Goal: Task Accomplishment & Management: Manage account settings

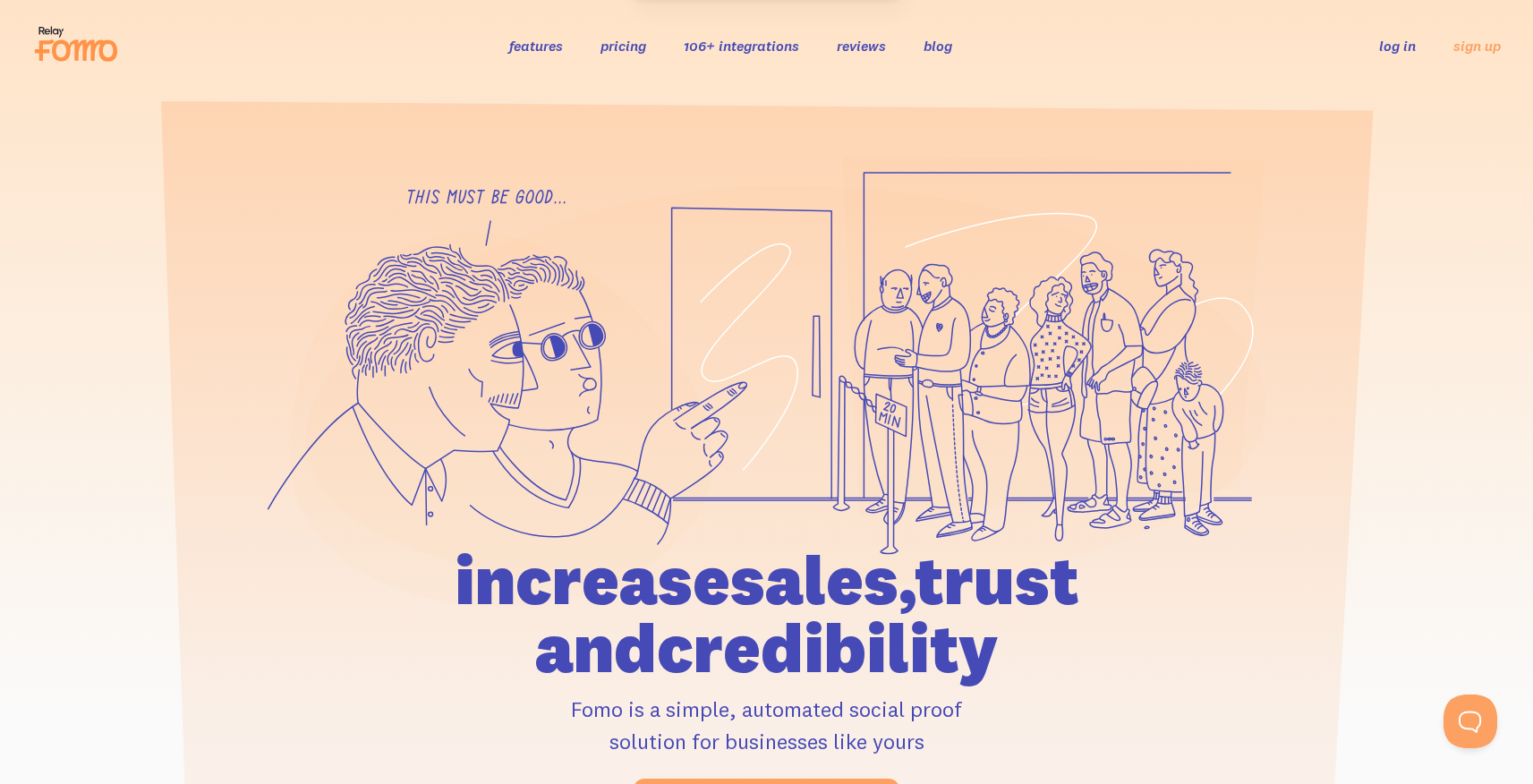
click at [1391, 50] on link "log in" at bounding box center [1396, 45] width 36 height 18
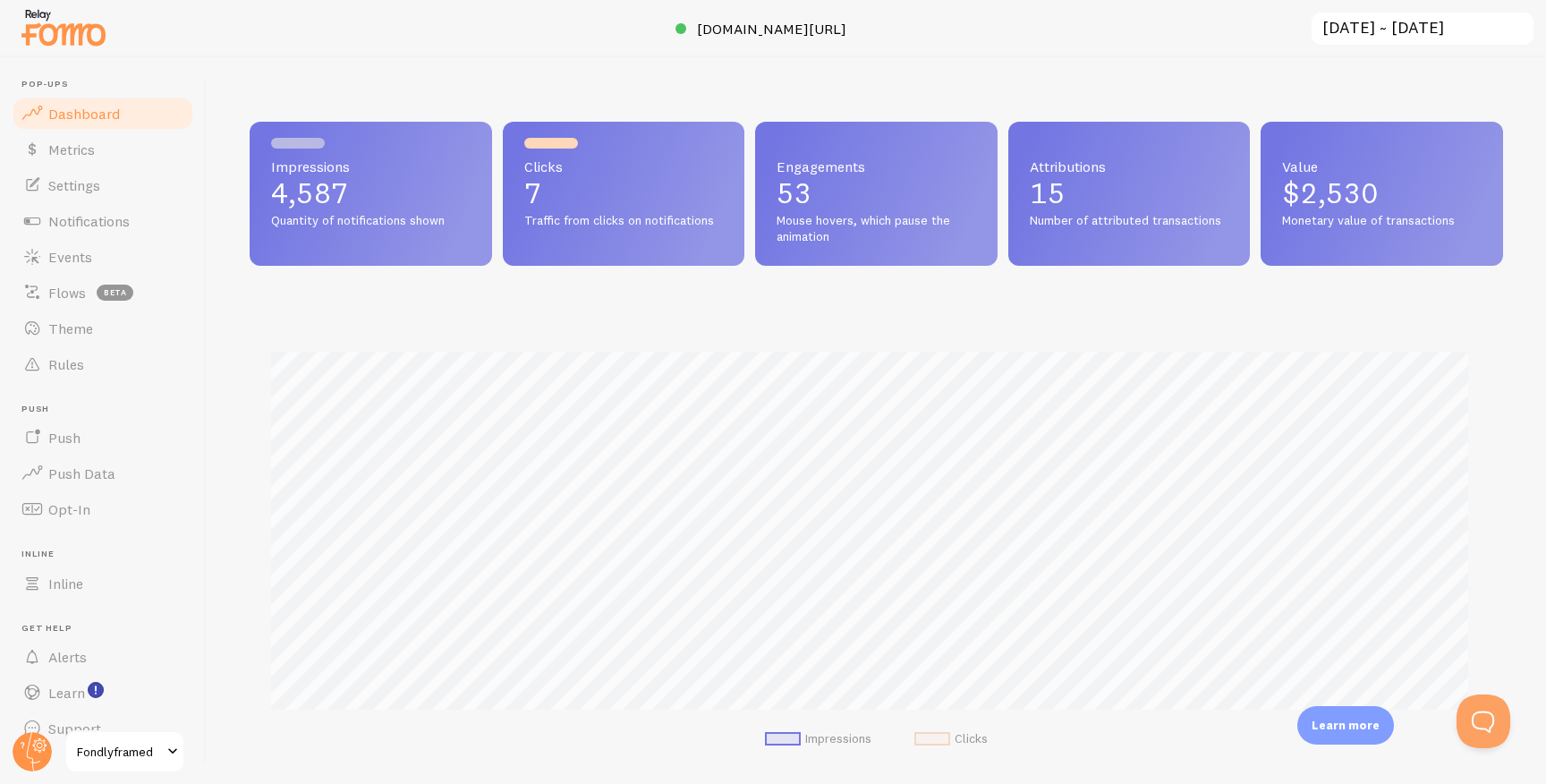
scroll to position [469, 1240]
click at [93, 211] on link "Notifications" at bounding box center [102, 220] width 184 height 35
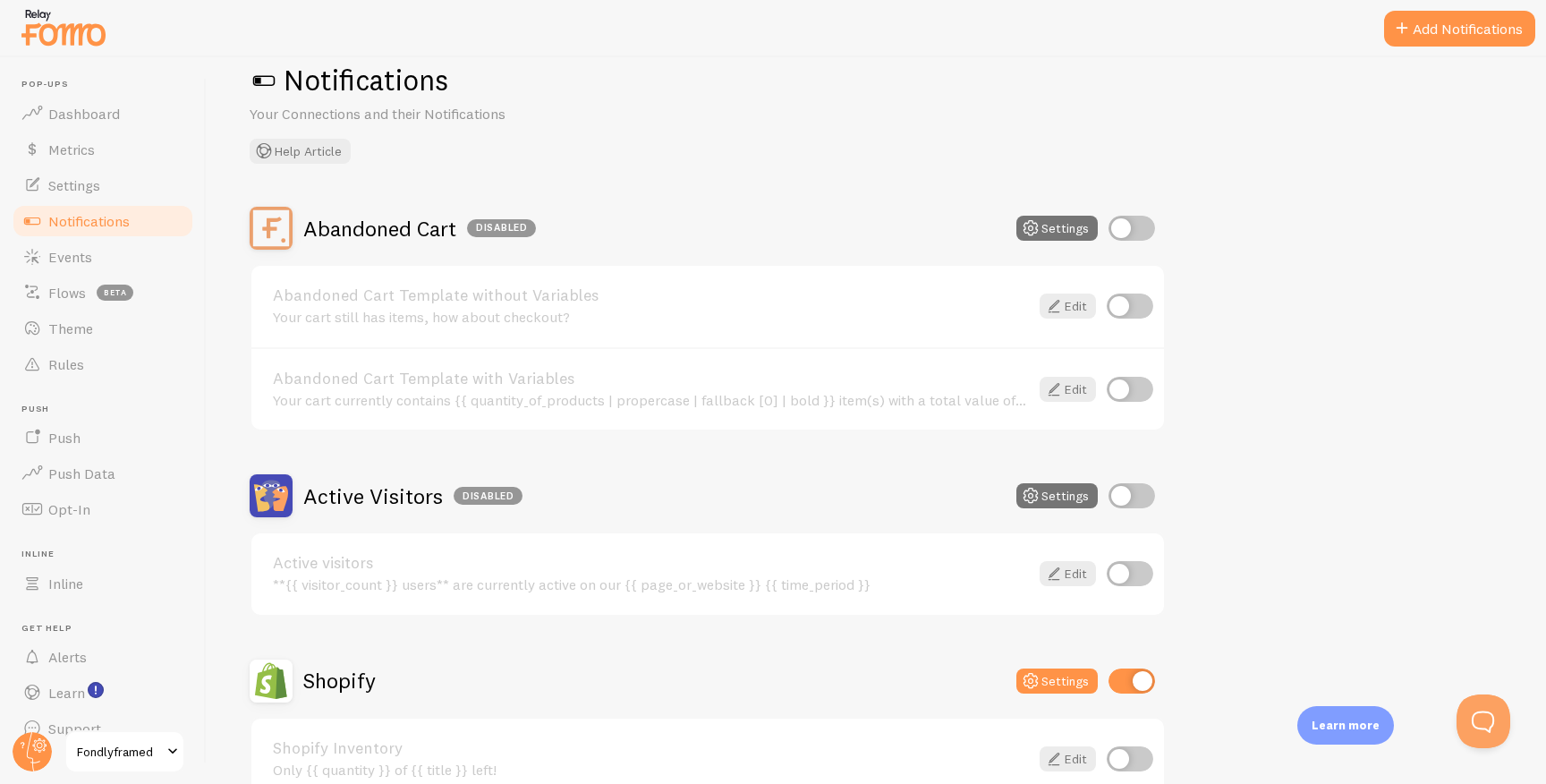
scroll to position [320, 0]
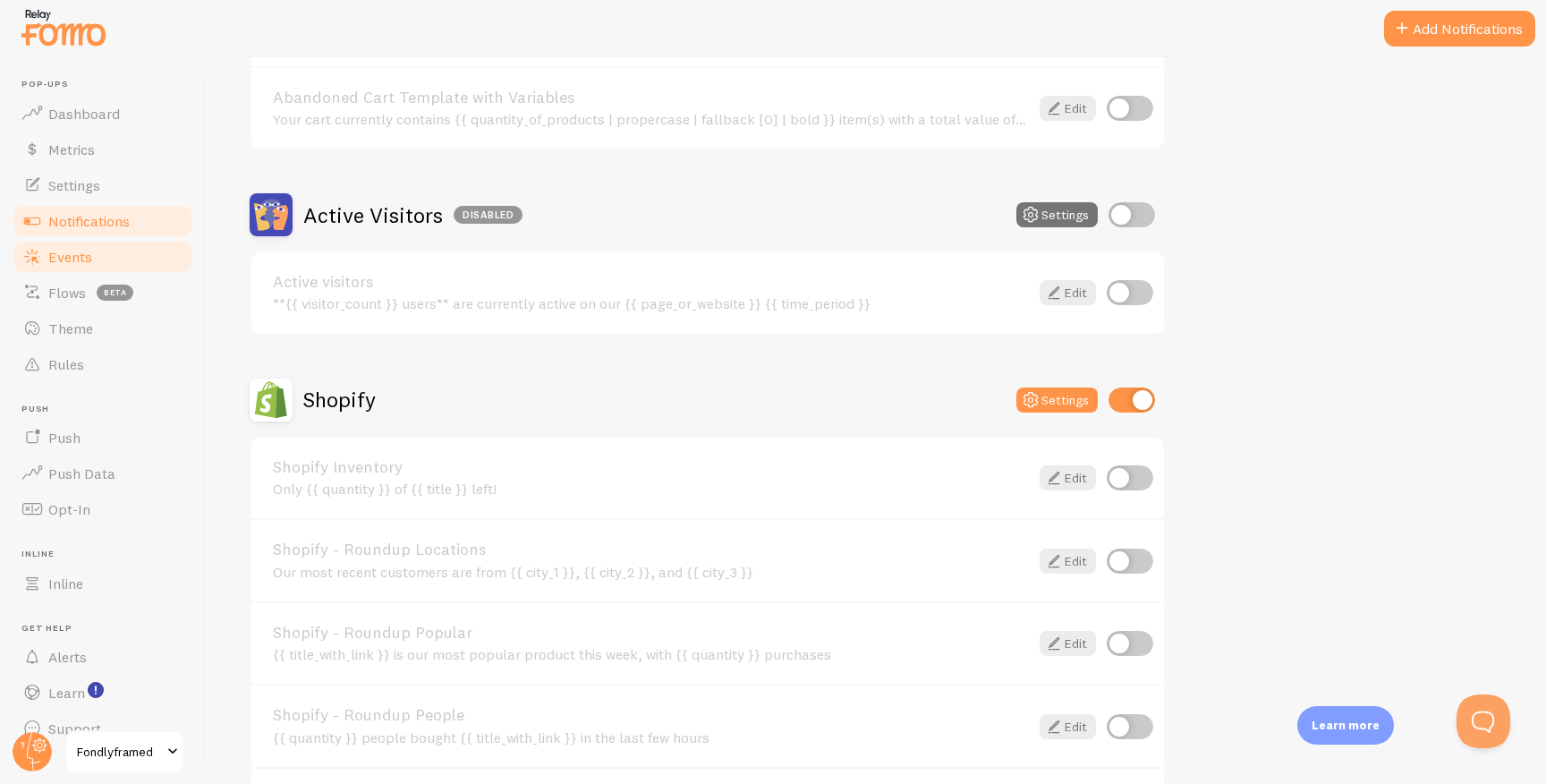
click at [93, 264] on link "Events" at bounding box center [102, 257] width 184 height 35
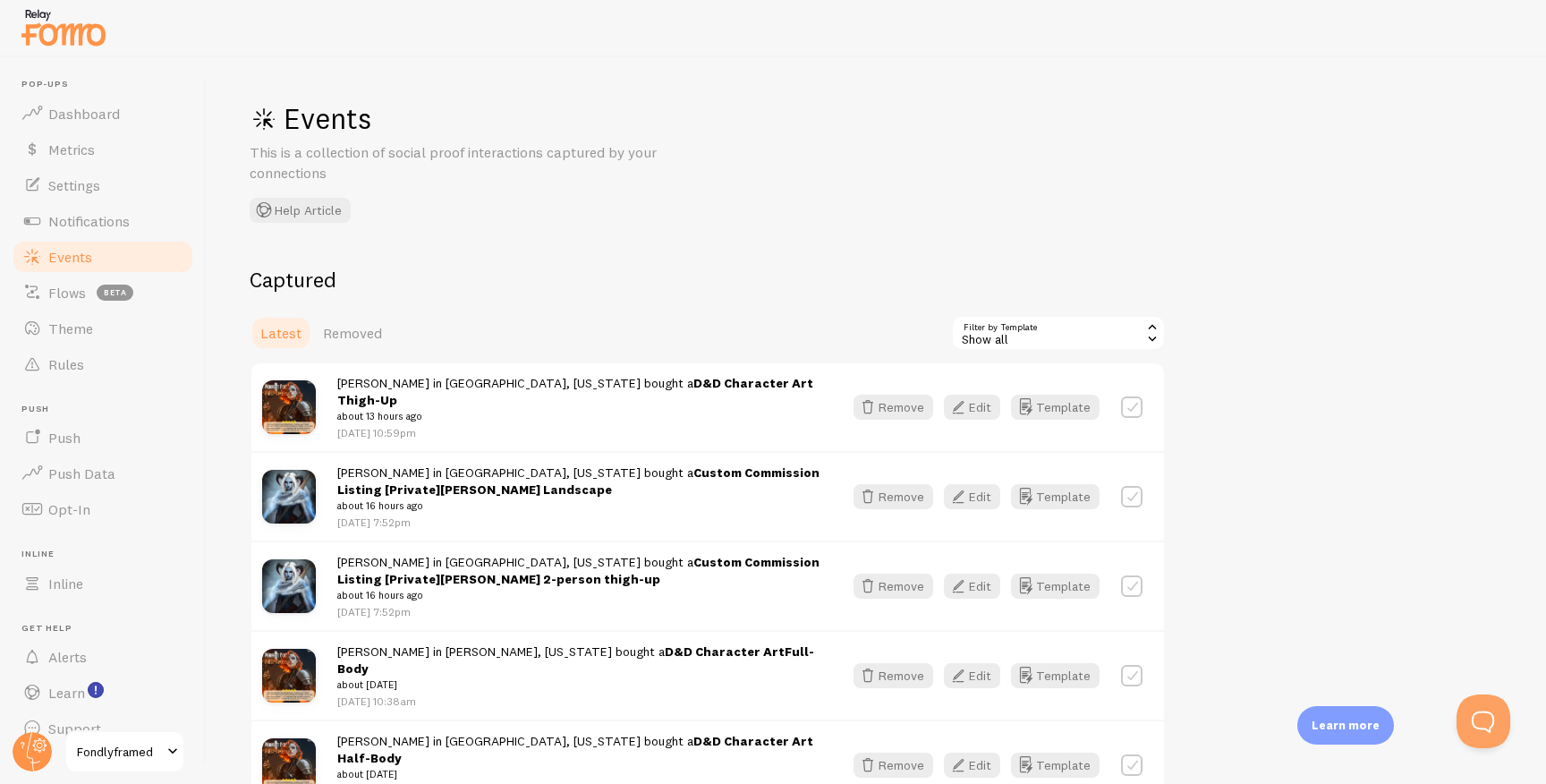
click at [1127, 486] on label at bounding box center [1132, 497] width 22 height 22
checkbox input "true"
click at [1134, 575] on label at bounding box center [1132, 586] width 22 height 22
checkbox input "true"
click at [1075, 329] on button "Remove Selected" at bounding box center [1098, 332] width 134 height 25
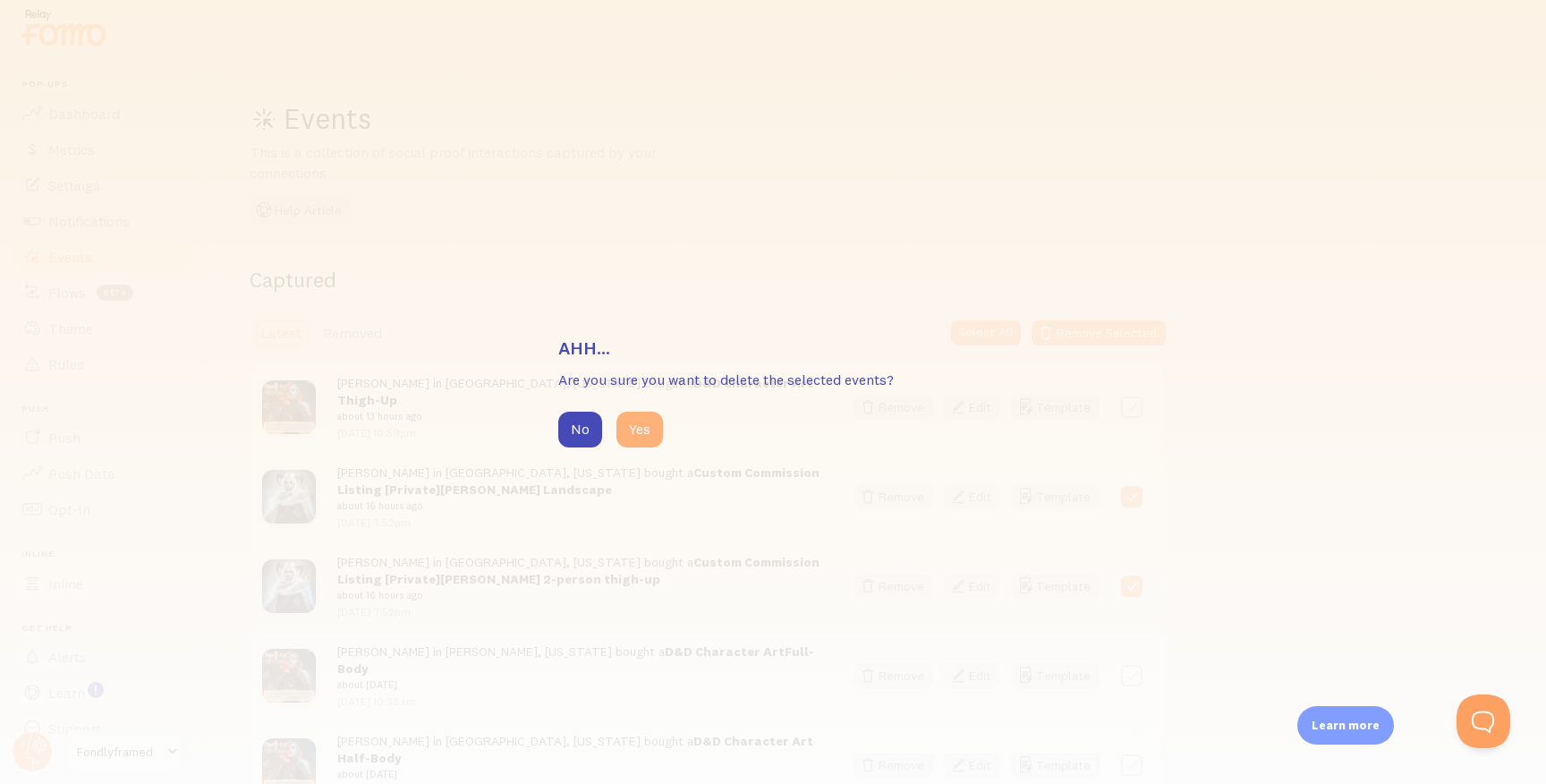
click at [646, 435] on button "Yes" at bounding box center [640, 429] width 46 height 35
